Goal: Task Accomplishment & Management: Use online tool/utility

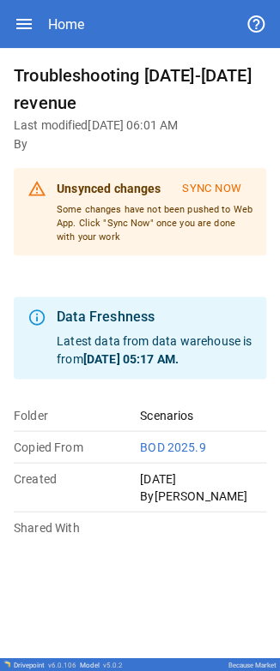
click at [125, 328] on div "Data Freshness" at bounding box center [155, 317] width 196 height 21
click at [114, 328] on div "Data Freshness" at bounding box center [155, 317] width 196 height 21
click at [21, 18] on icon "button" at bounding box center [24, 24] width 21 height 21
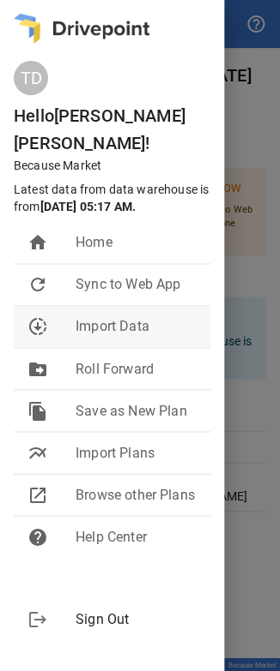
click at [106, 316] on span "Import Data" at bounding box center [135, 326] width 121 height 21
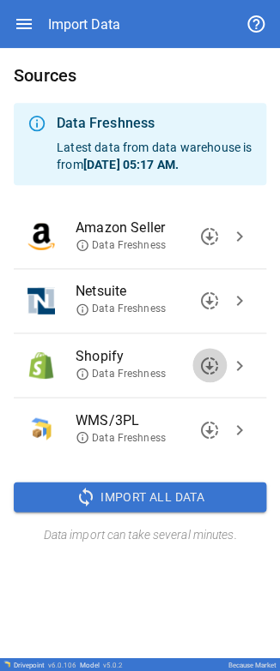
click at [206, 364] on span "downloading" at bounding box center [209, 365] width 21 height 21
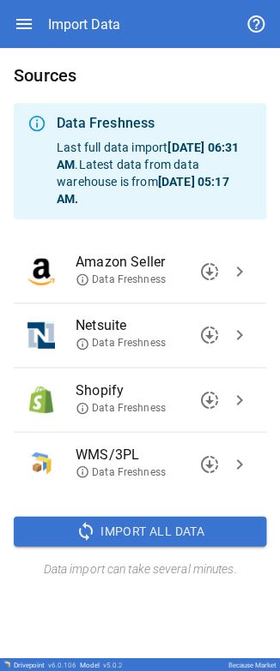
click at [240, 401] on span "chevron_right" at bounding box center [239, 399] width 21 height 21
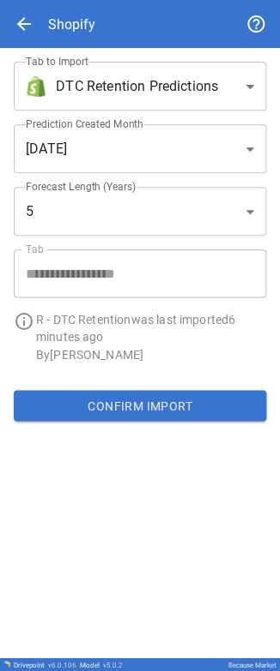
click at [39, 14] on div "arrow_back Shopify" at bounding box center [140, 24] width 252 height 48
click at [27, 17] on span "arrow_back" at bounding box center [24, 24] width 21 height 21
